Goal: Find specific page/section: Find specific page/section

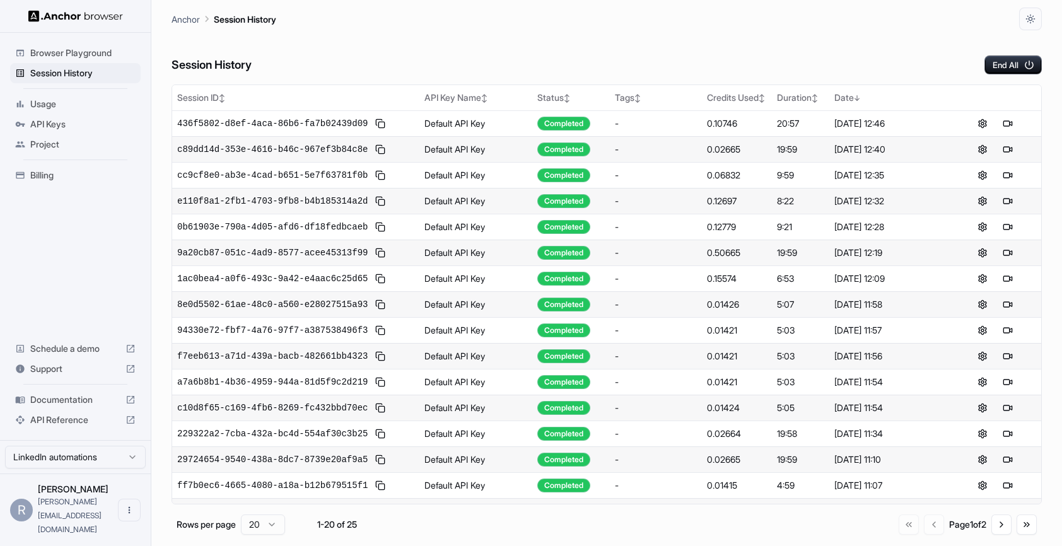
scroll to position [123, 0]
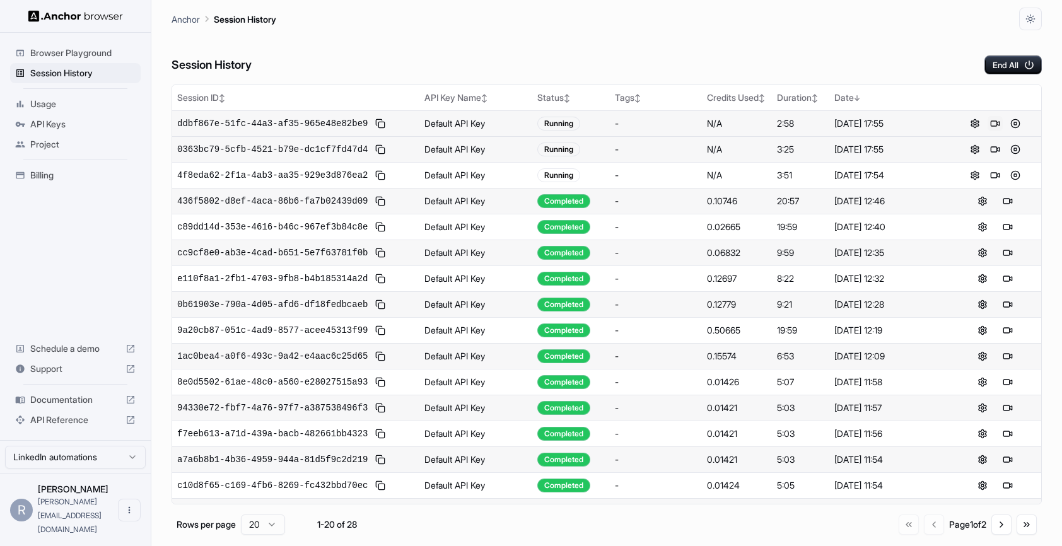
click at [991, 122] on button at bounding box center [995, 123] width 15 height 15
click at [996, 126] on button at bounding box center [995, 123] width 15 height 15
